Goal: Task Accomplishment & Management: Manage account settings

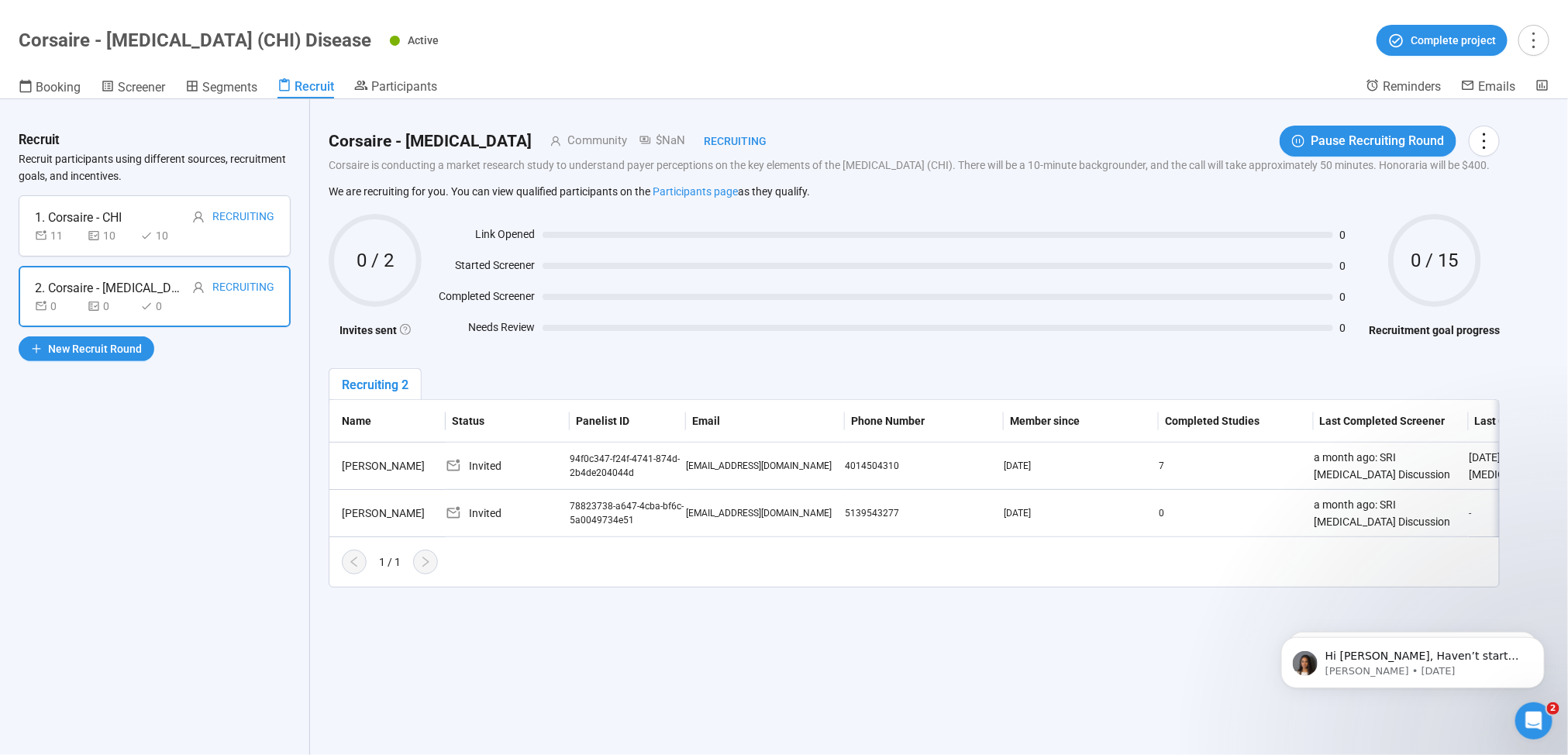
click at [379, 76] on header "Corsaire - Congenital Hyperinsulinism (CHI) Disease Active Complete project Boo…" at bounding box center [784, 49] width 1568 height 99
click at [388, 86] on span "Participants" at bounding box center [404, 86] width 66 height 15
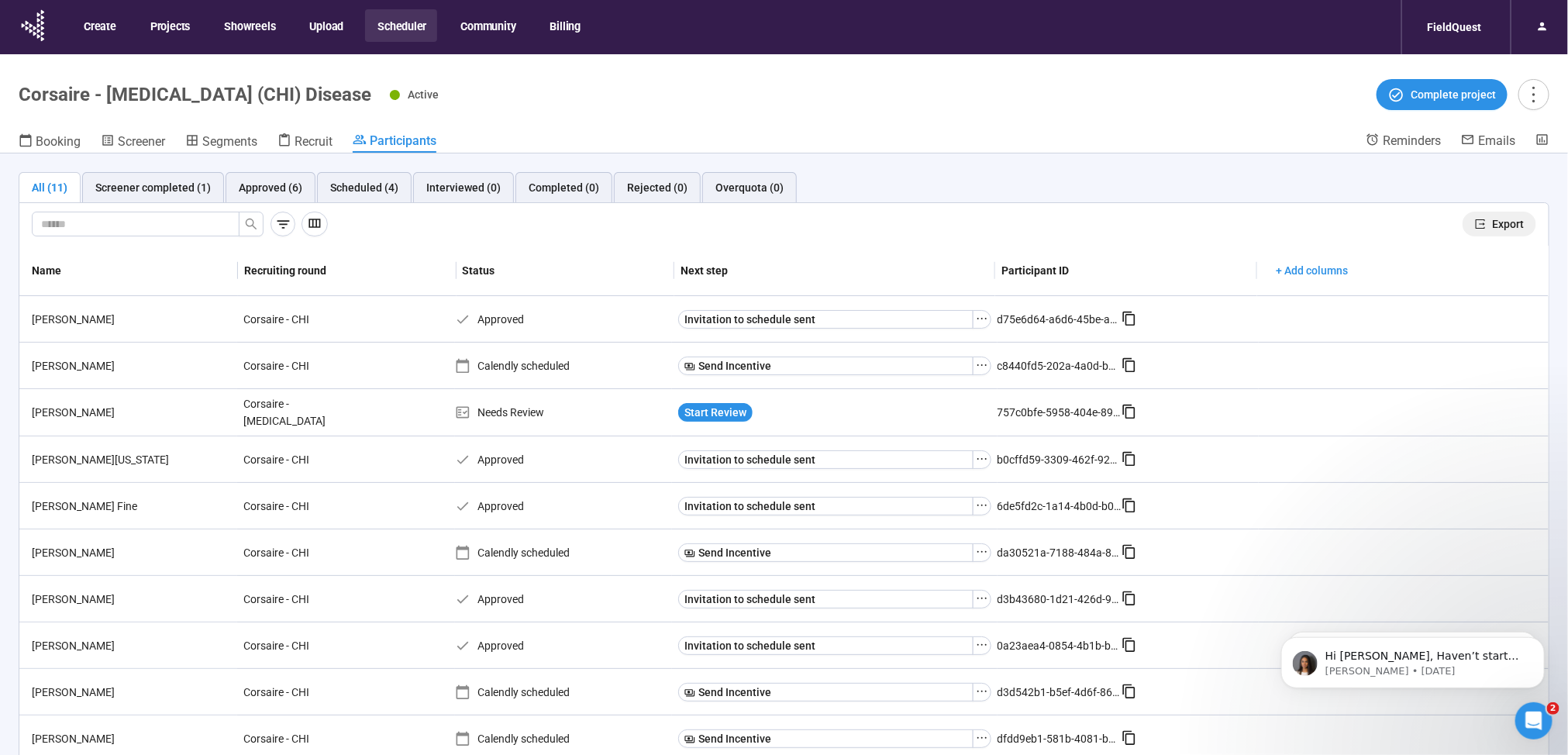
click at [1473, 226] on button "Export" at bounding box center [1499, 224] width 74 height 25
click at [375, 141] on span "Participants" at bounding box center [403, 141] width 67 height 15
click at [418, 142] on span "Participants" at bounding box center [403, 141] width 67 height 15
